Goal: Information Seeking & Learning: Find specific fact

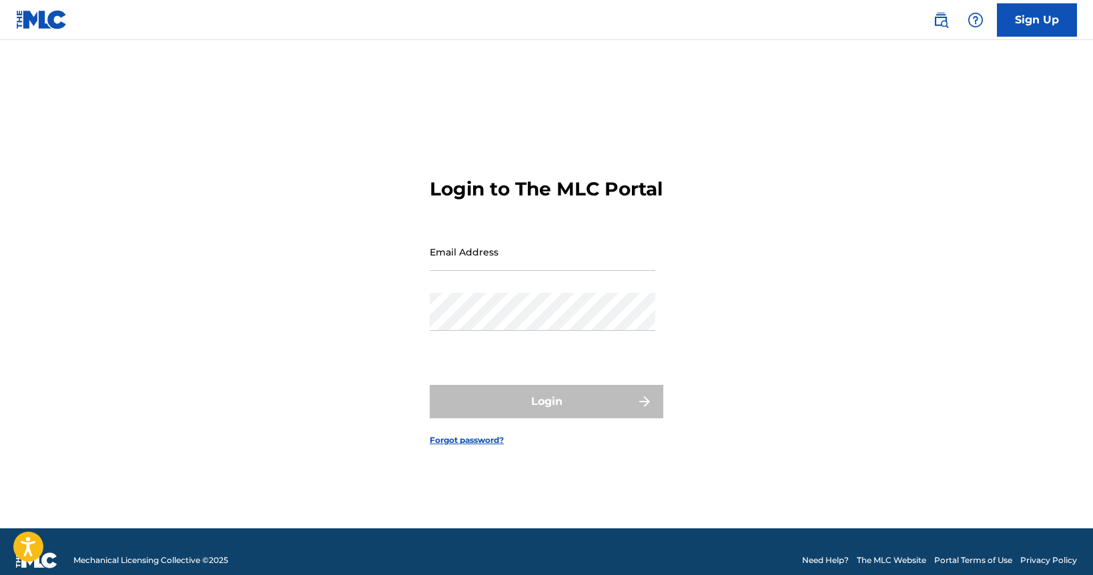
click at [929, 21] on link at bounding box center [941, 20] width 27 height 27
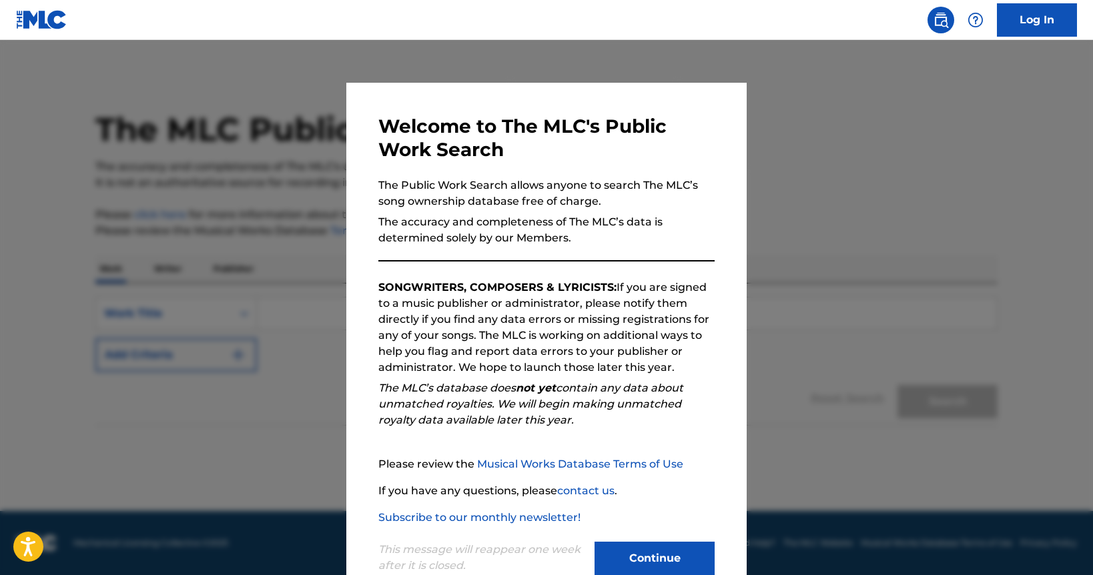
click at [639, 566] on button "Continue" at bounding box center [655, 558] width 120 height 33
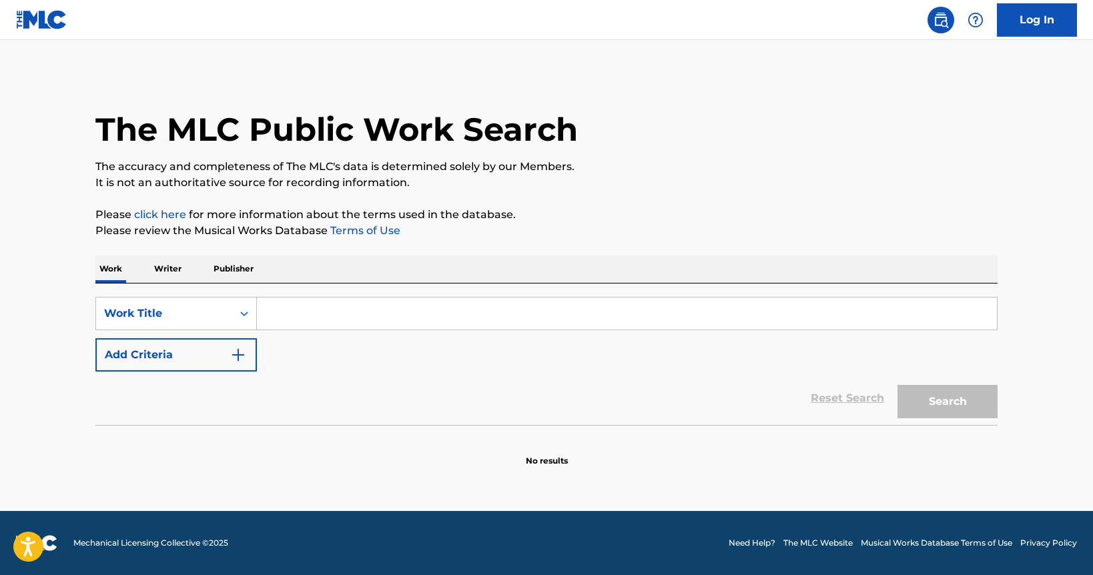
click at [320, 301] on input "Search Form" at bounding box center [627, 314] width 740 height 32
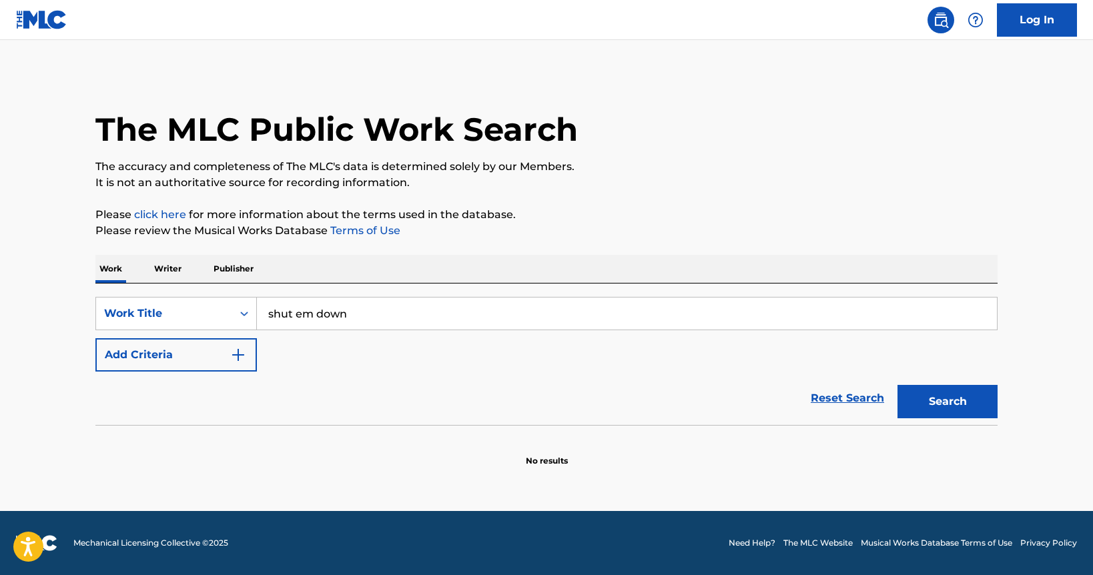
type input "shut em down"
click at [167, 353] on button "Add Criteria" at bounding box center [175, 354] width 161 height 33
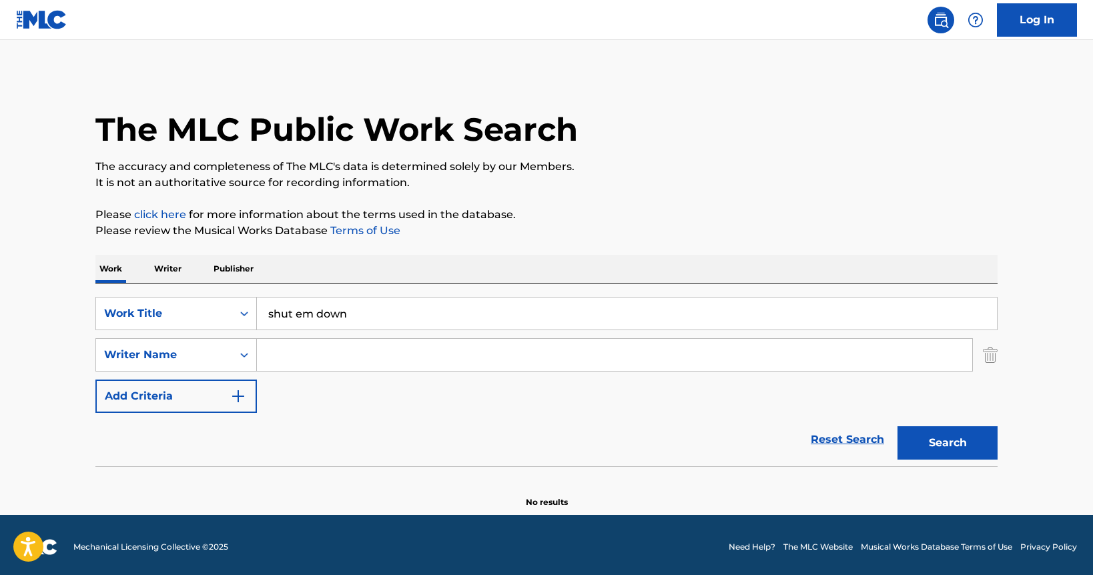
click at [292, 367] on input "Search Form" at bounding box center [614, 355] width 715 height 32
type input "[PERSON_NAME]"
click at [898, 426] on button "Search" at bounding box center [948, 442] width 100 height 33
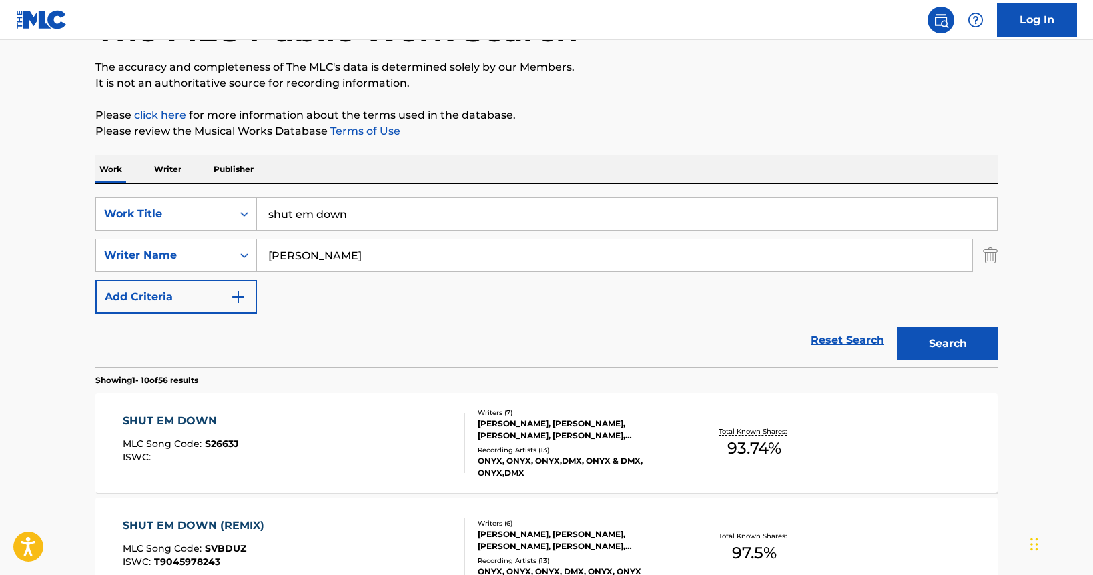
scroll to position [101, 0]
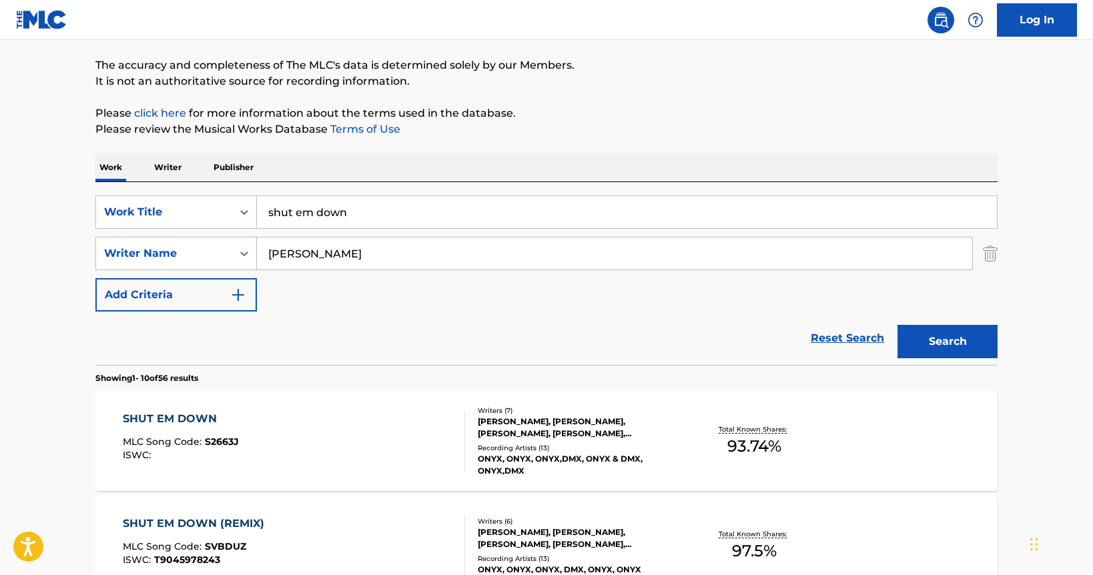
click at [190, 411] on div "SHUT EM DOWN" at bounding box center [181, 419] width 116 height 16
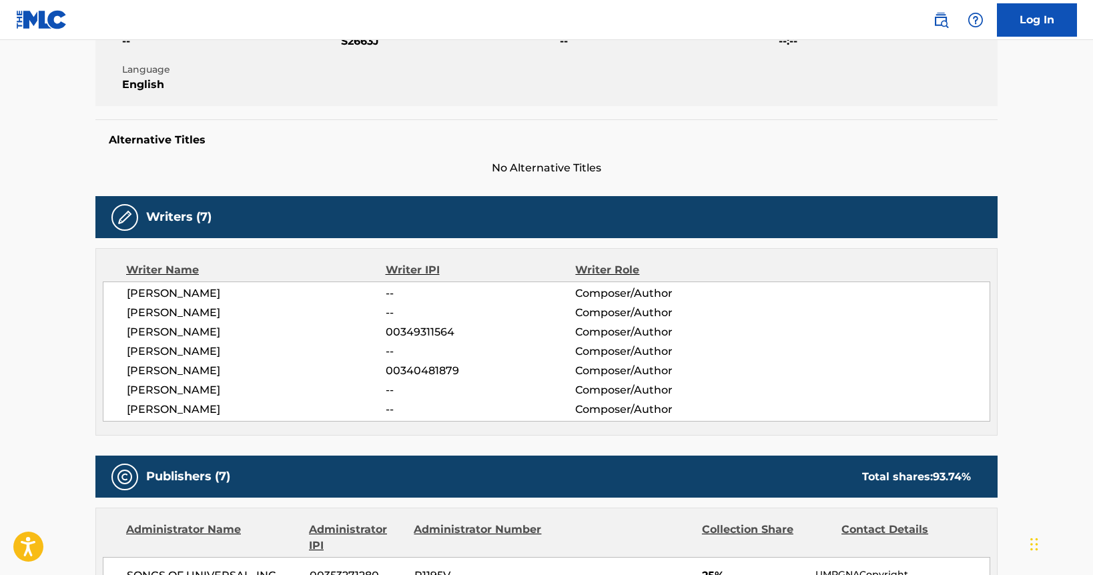
scroll to position [273, 0]
